Goal: Check status: Check status

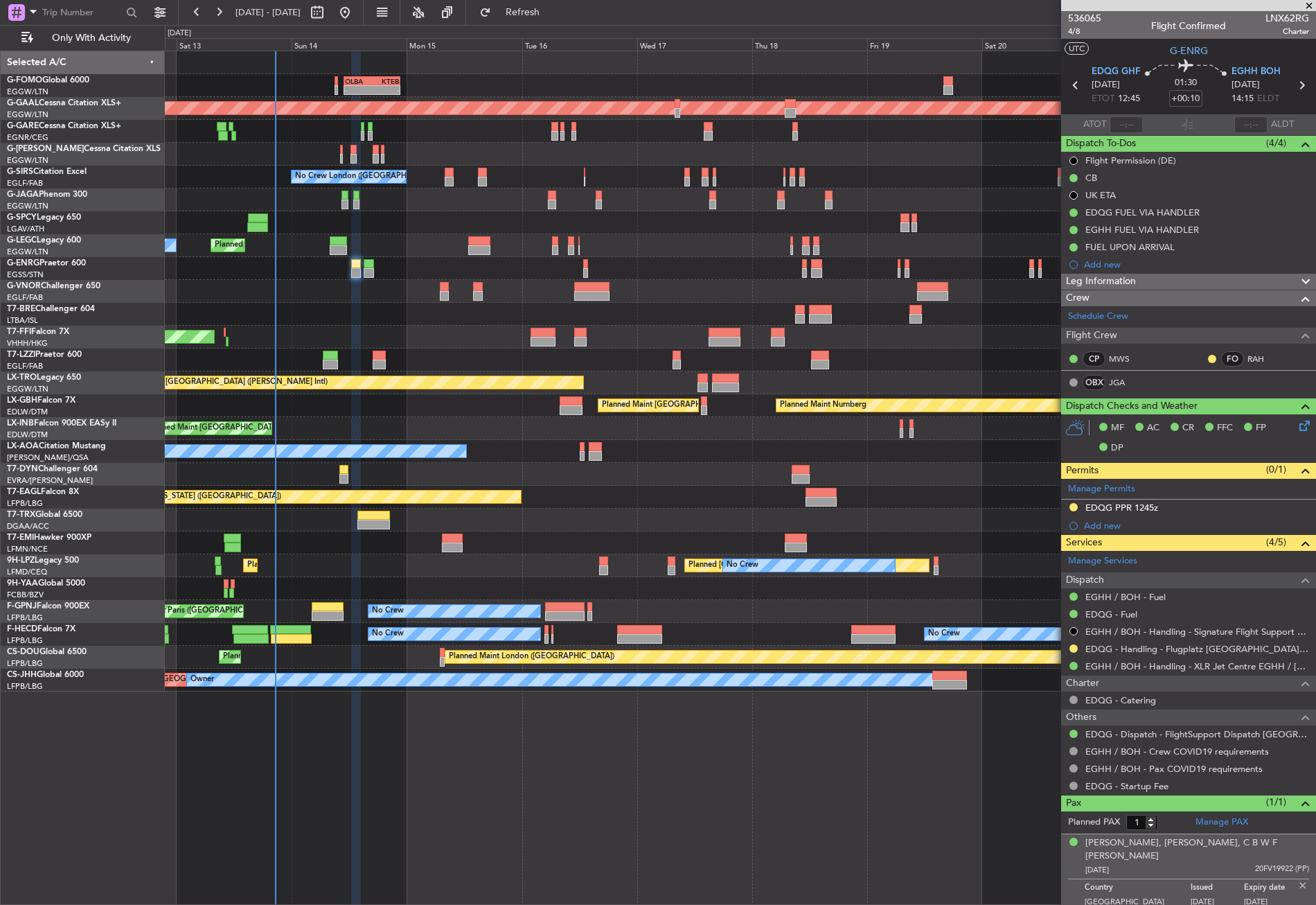
click at [304, 774] on div "- - OLBA 11:00 Z KTEB 22:45 Z Planned Maint [GEOGRAPHIC_DATA] ([GEOGRAPHIC_DATA…" at bounding box center [740, 477] width 1151 height 854
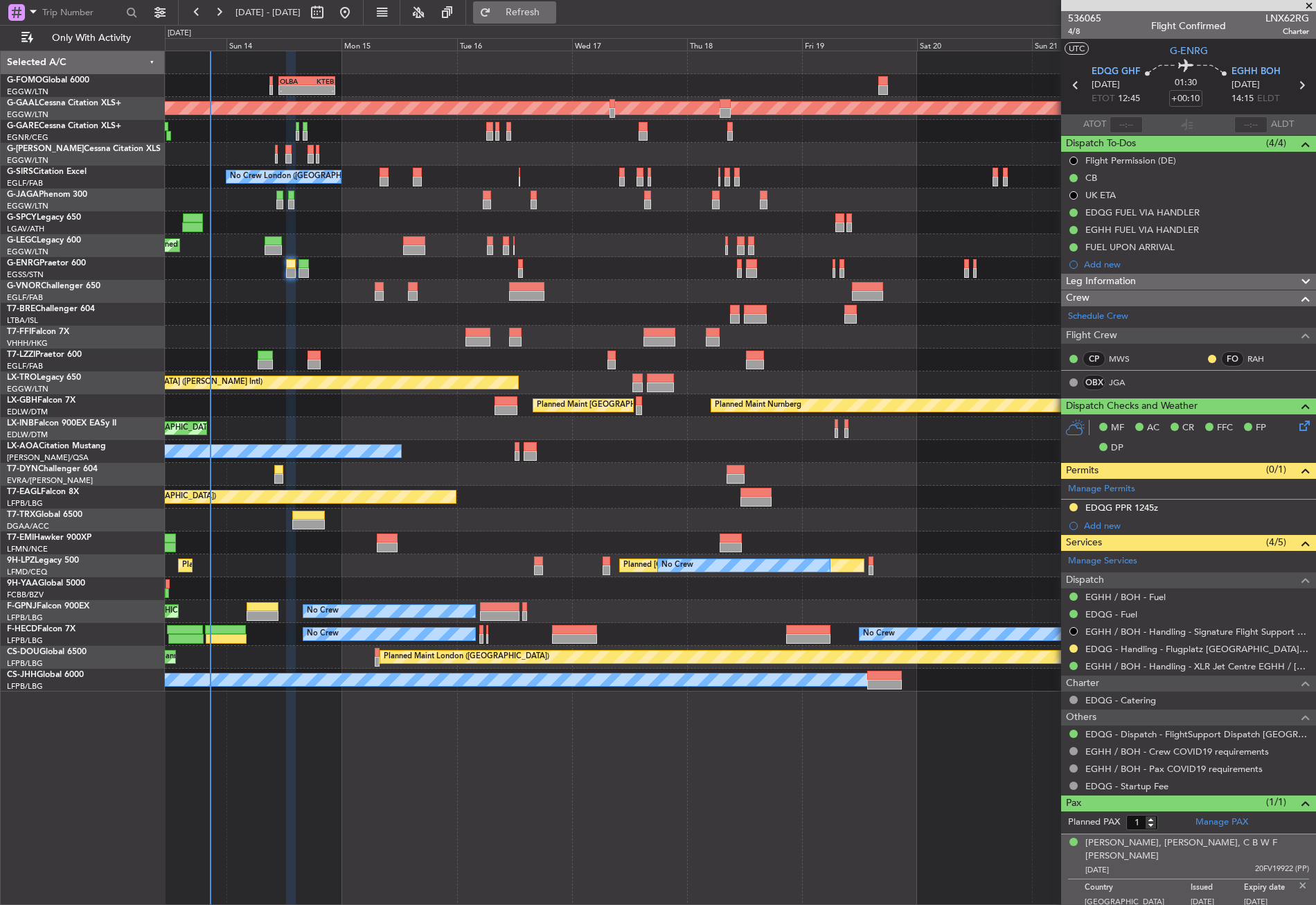
click at [552, 8] on span "Refresh" at bounding box center [523, 13] width 58 height 10
click at [532, 14] on button "Refresh" at bounding box center [515, 12] width 83 height 22
click at [376, 352] on div at bounding box center [740, 360] width 1150 height 23
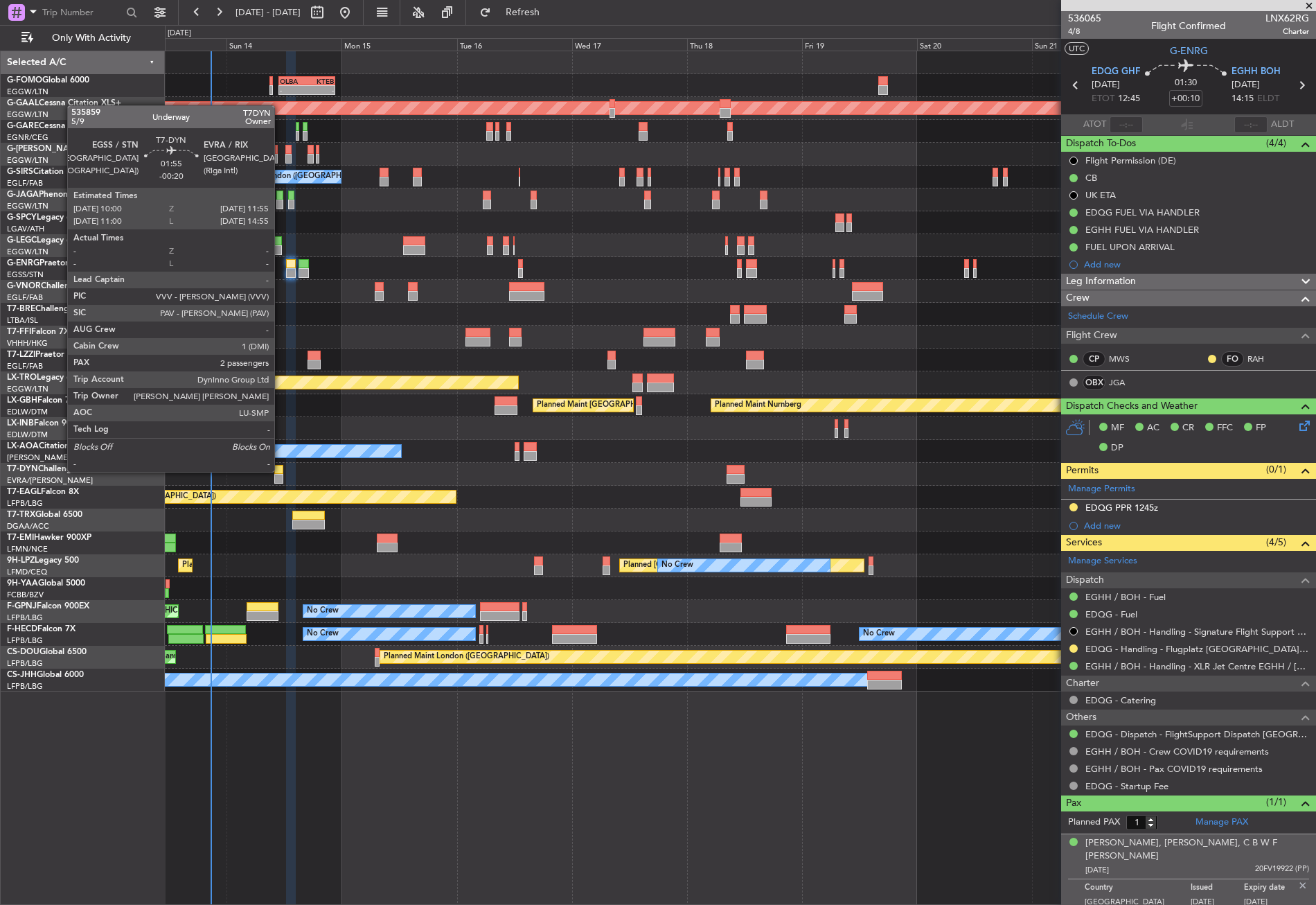
click at [281, 470] on div at bounding box center [280, 469] width 10 height 10
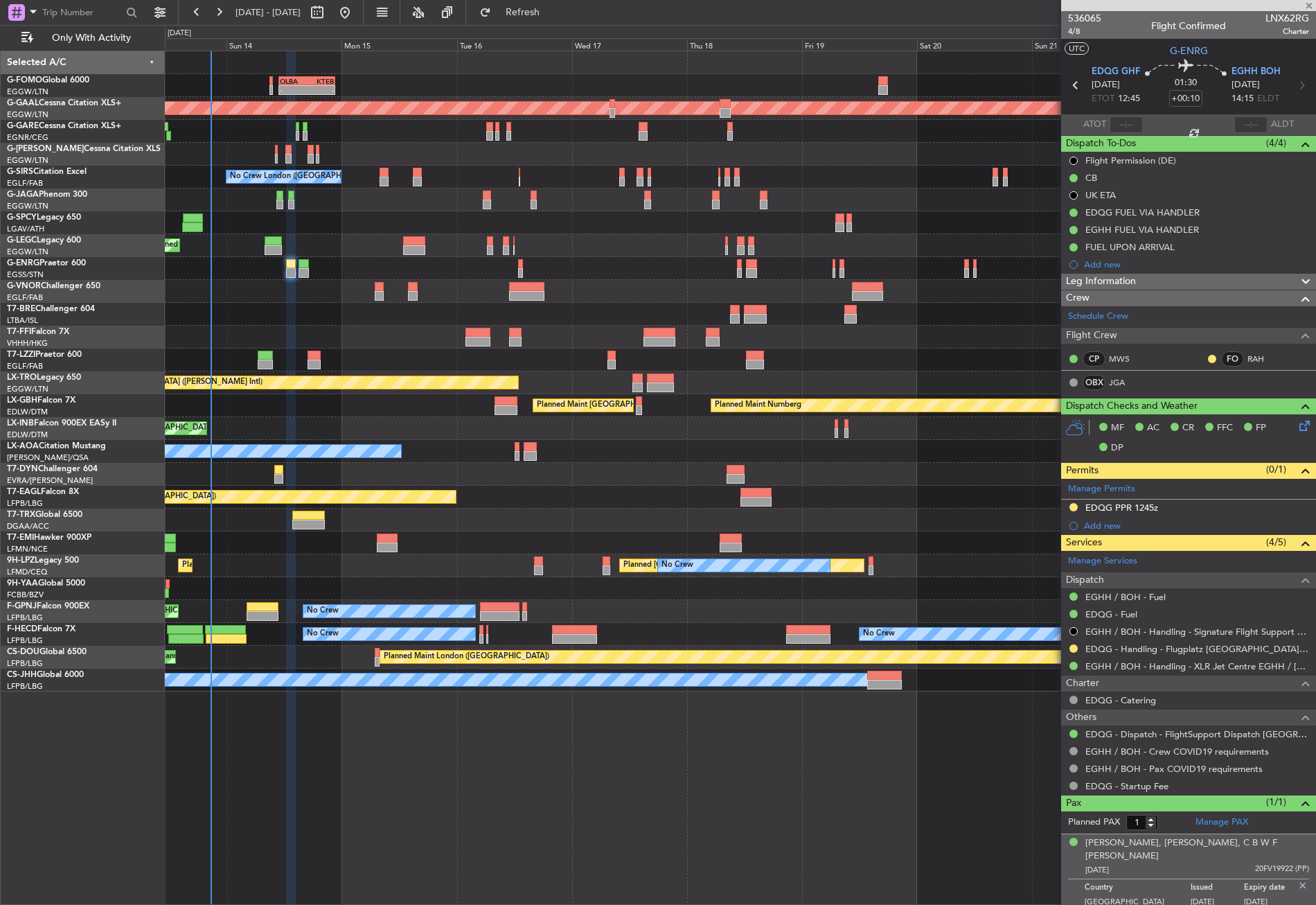
click at [394, 796] on div "- - OLBA 11:00 Z KTEB 22:45 Z Planned Maint [GEOGRAPHIC_DATA] ([GEOGRAPHIC_DATA…" at bounding box center [740, 477] width 1151 height 854
type input "-00:20"
type input "2"
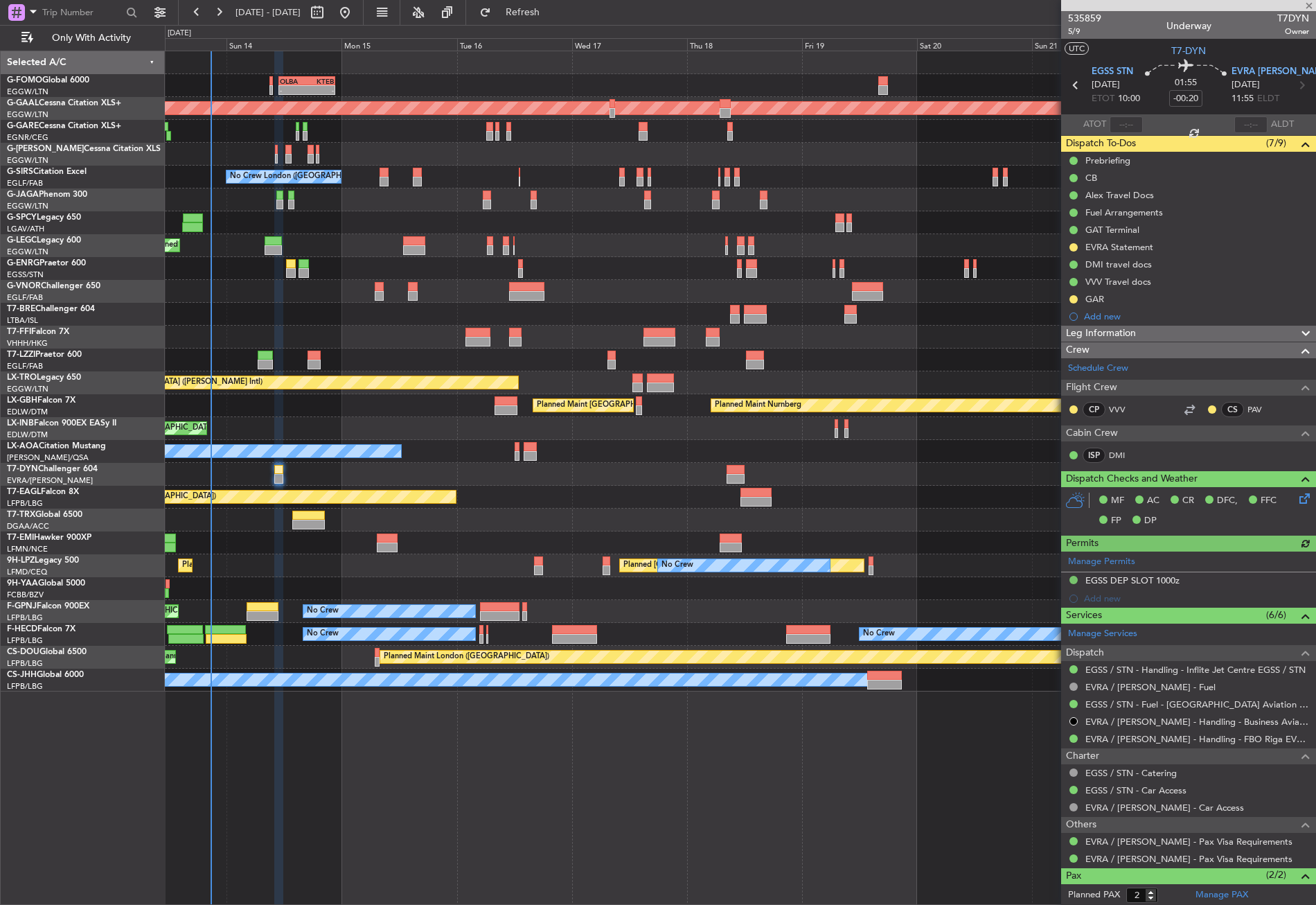
click at [394, 796] on div "- - OLBA 11:00 Z KTEB 22:45 Z Planned Maint [GEOGRAPHIC_DATA] ([GEOGRAPHIC_DATA…" at bounding box center [740, 477] width 1151 height 854
click at [453, 895] on div "- - OLBA 11:00 Z KTEB 22:45 Z Planned Maint [GEOGRAPHIC_DATA] ([GEOGRAPHIC_DATA…" at bounding box center [740, 477] width 1151 height 854
click at [440, 788] on div "- - OLBA 11:00 Z KTEB 22:45 Z Planned Maint [GEOGRAPHIC_DATA] ([GEOGRAPHIC_DATA…" at bounding box center [740, 477] width 1151 height 854
click at [438, 786] on div "- - OLBA 11:00 Z KTEB 22:45 Z Planned Maint [GEOGRAPHIC_DATA] ([GEOGRAPHIC_DATA…" at bounding box center [740, 477] width 1151 height 854
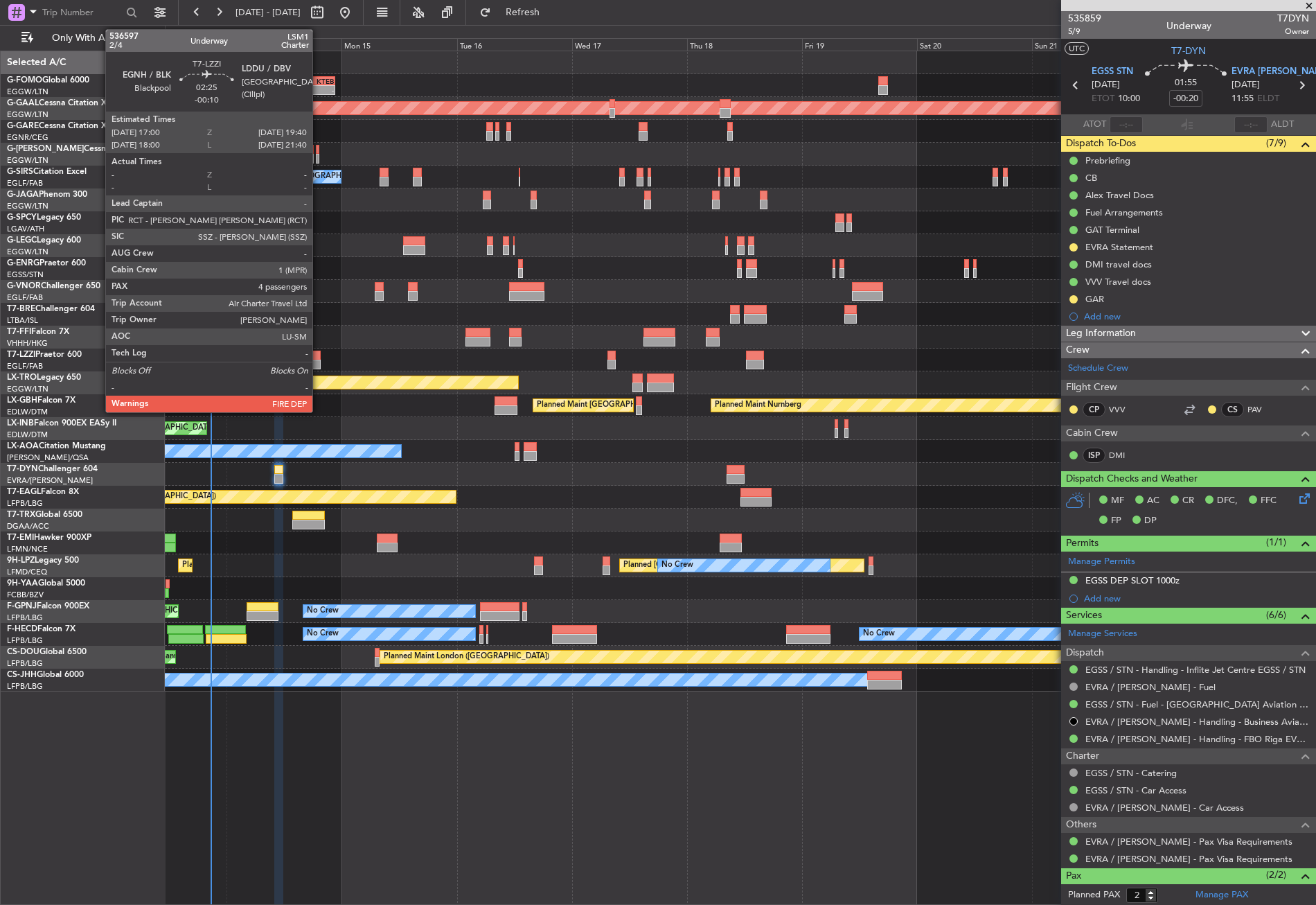
click at [318, 363] on div at bounding box center [313, 365] width 13 height 10
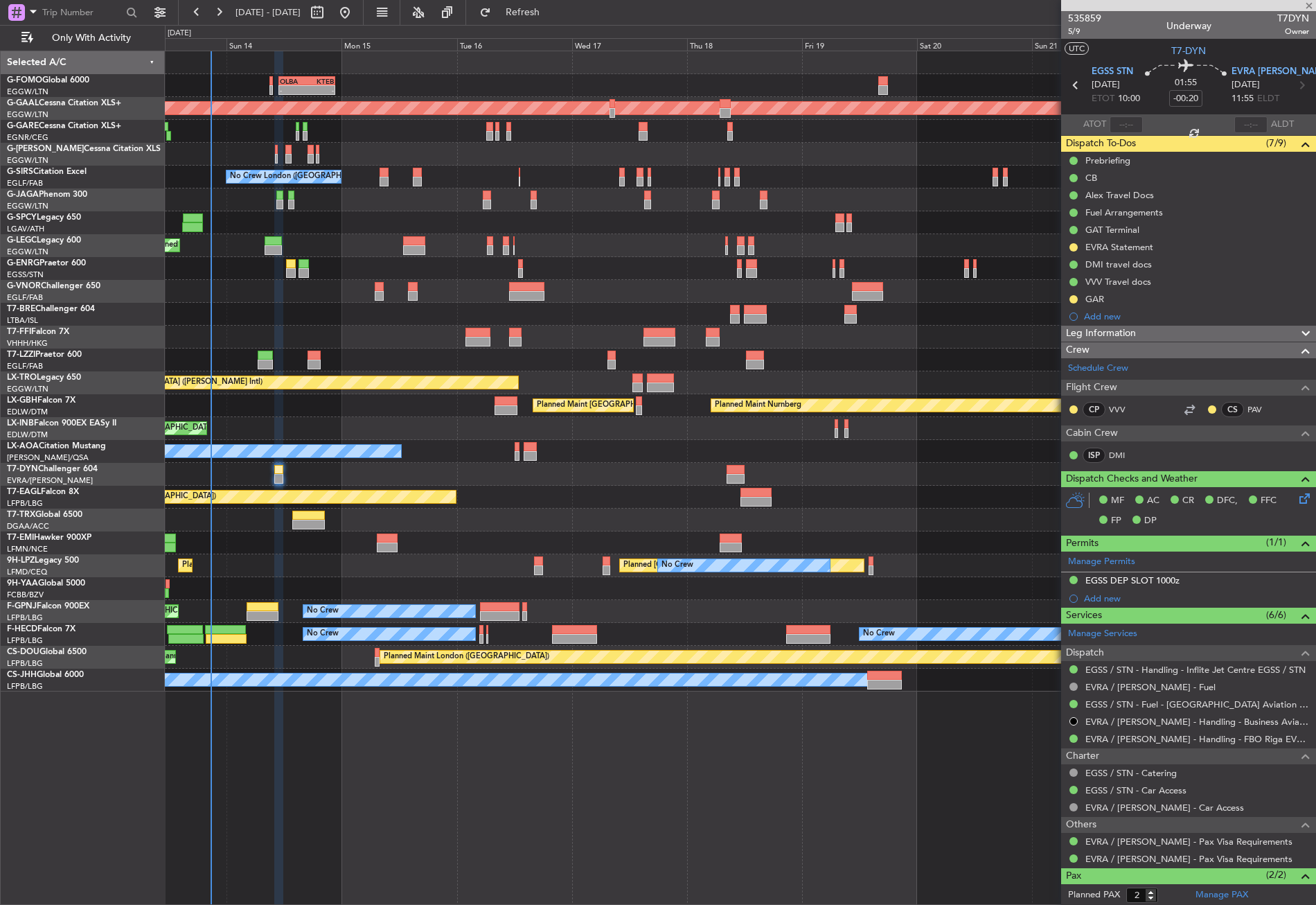
type input "-00:10"
type input "4"
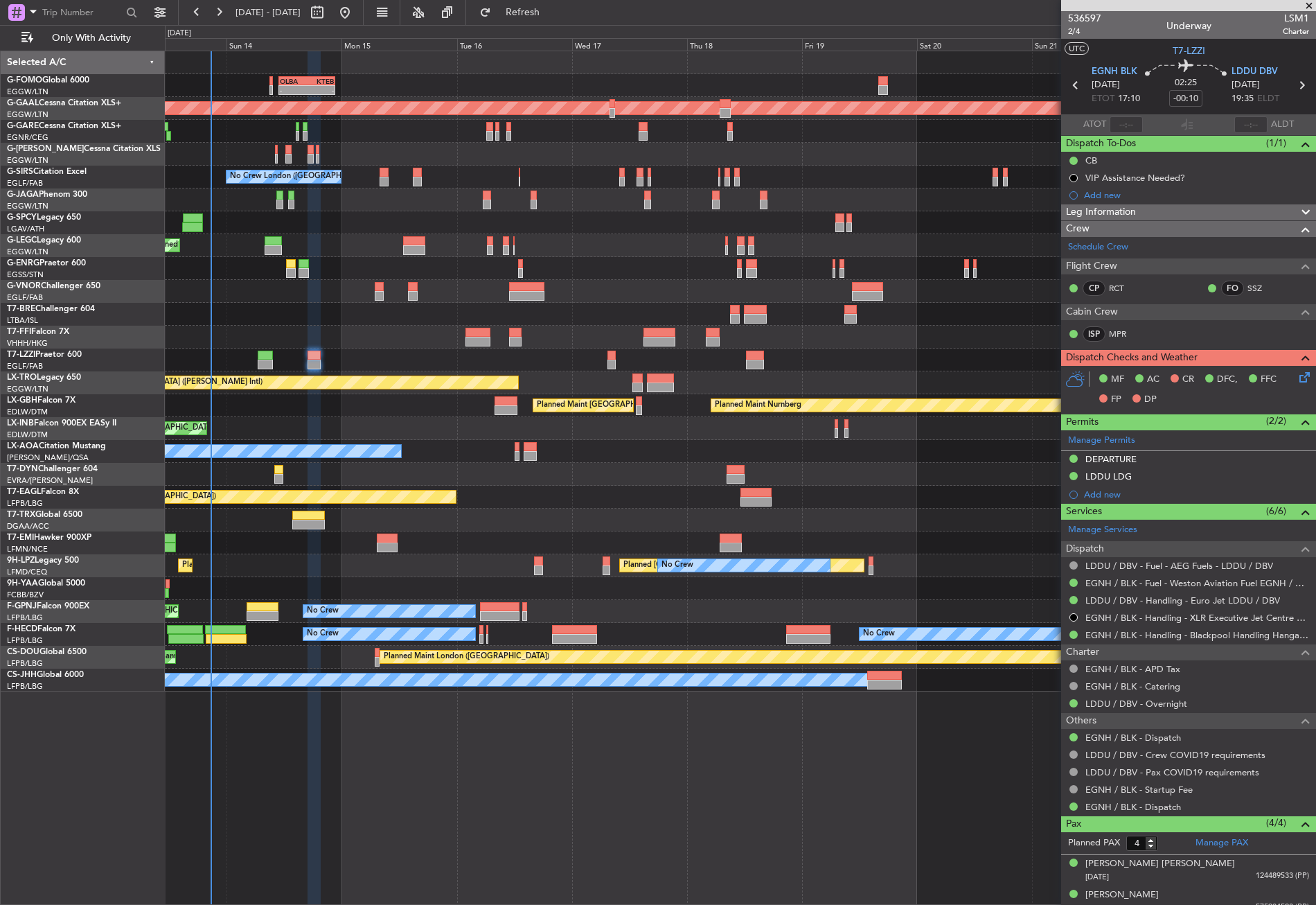
click at [422, 828] on div "- - OLBA 11:00 Z KTEB 22:45 Z Planned Maint [GEOGRAPHIC_DATA] ([GEOGRAPHIC_DATA…" at bounding box center [740, 477] width 1151 height 854
